Goal: Find specific page/section

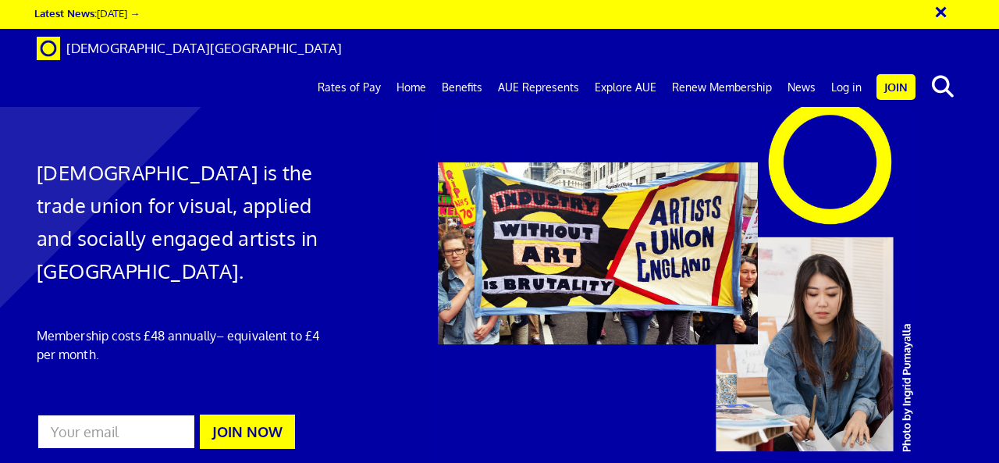
scroll to position [0, 3]
click at [840, 68] on link "Log in" at bounding box center [846, 87] width 46 height 39
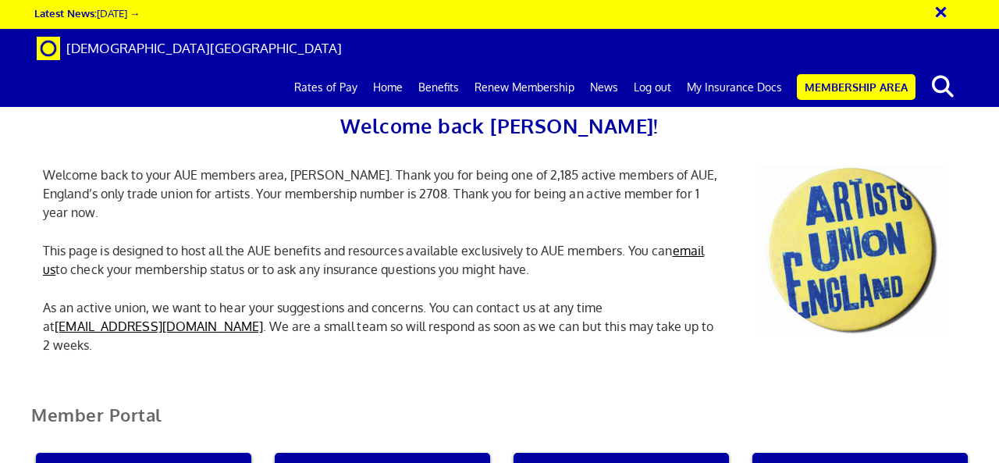
scroll to position [312, 0]
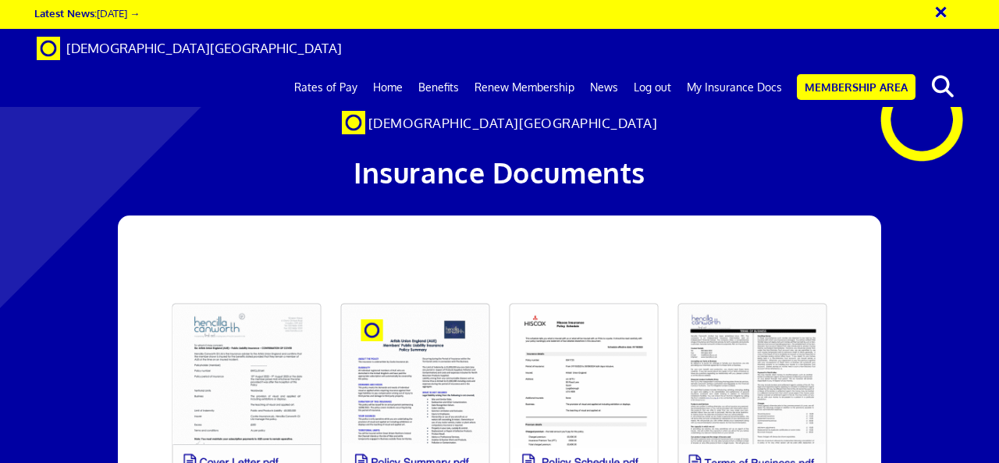
scroll to position [156, 0]
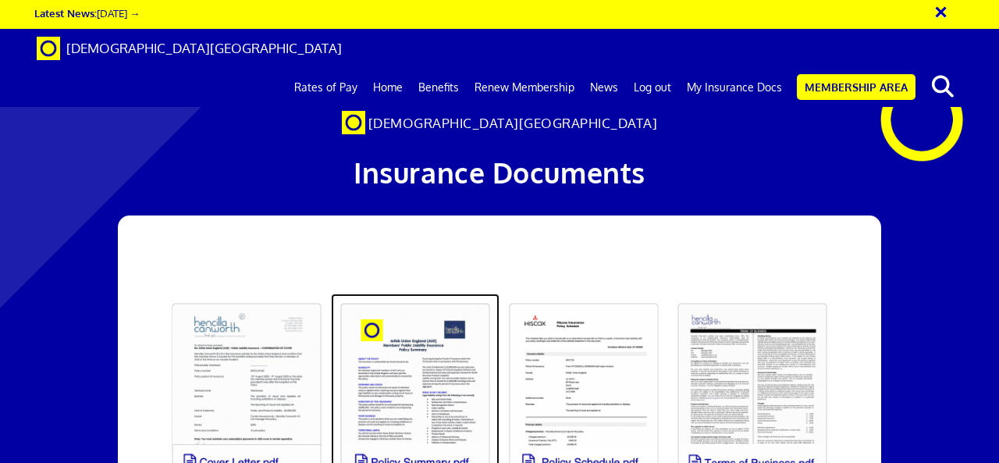
click at [414, 293] on link at bounding box center [415, 392] width 169 height 198
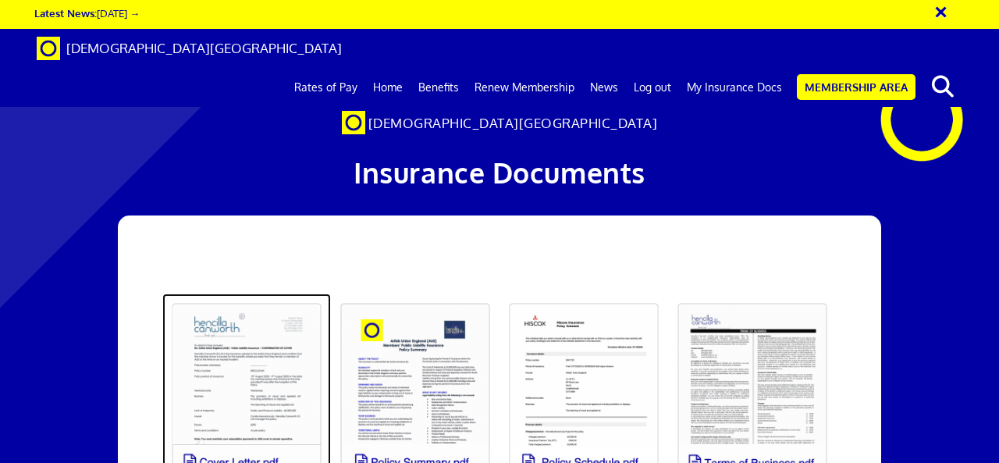
click at [236, 293] on link at bounding box center [246, 392] width 169 height 198
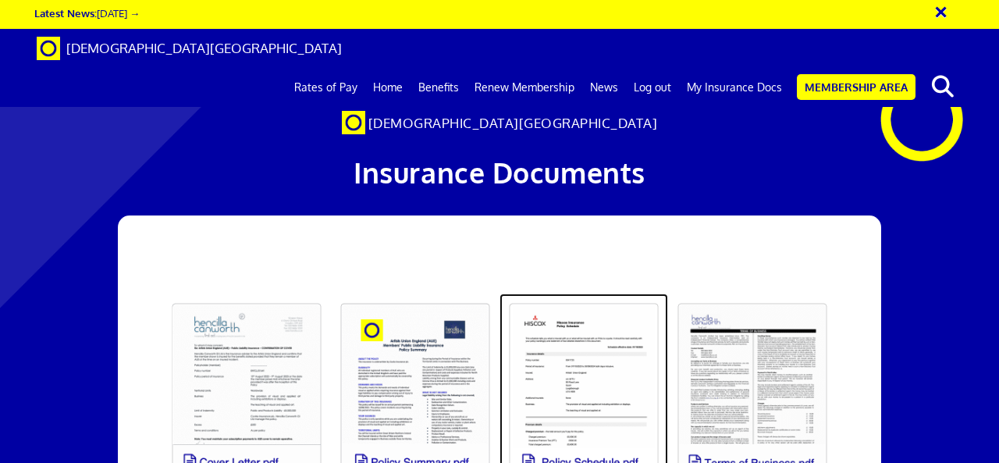
click at [584, 293] on link at bounding box center [583, 392] width 169 height 198
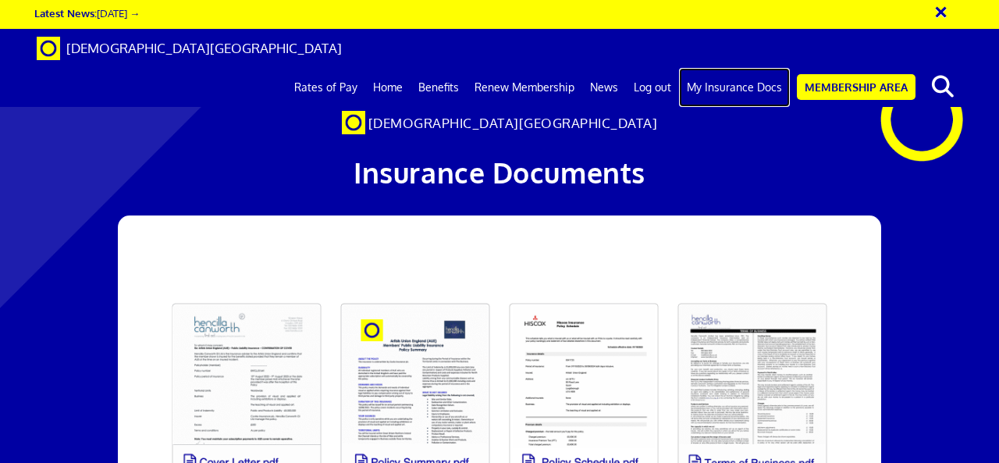
click at [732, 68] on link "My Insurance Docs" at bounding box center [734, 87] width 111 height 39
